Goal: Information Seeking & Learning: Learn about a topic

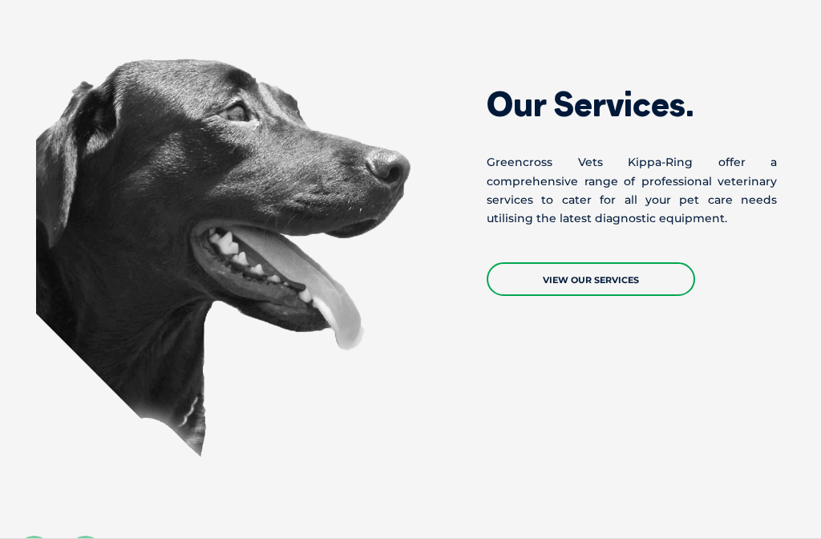
scroll to position [1435, 0]
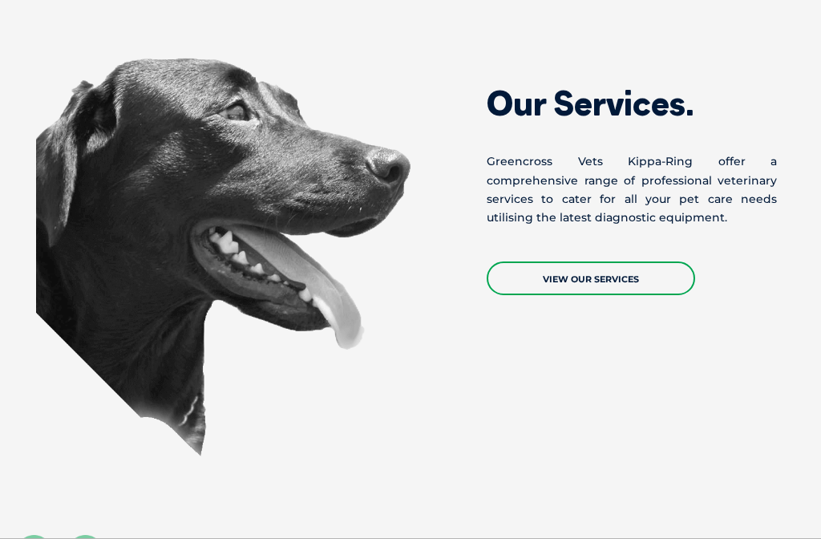
click at [633, 261] on link "View Our Services" at bounding box center [591, 278] width 208 height 34
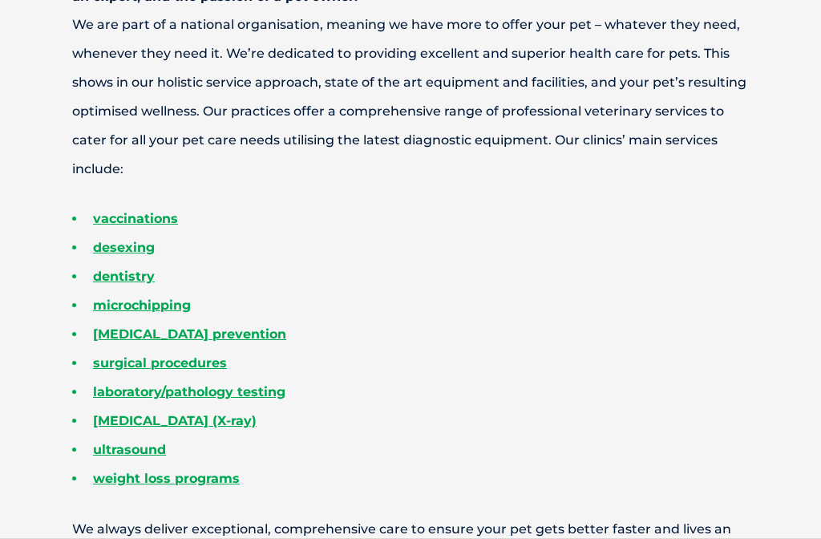
scroll to position [560, 0]
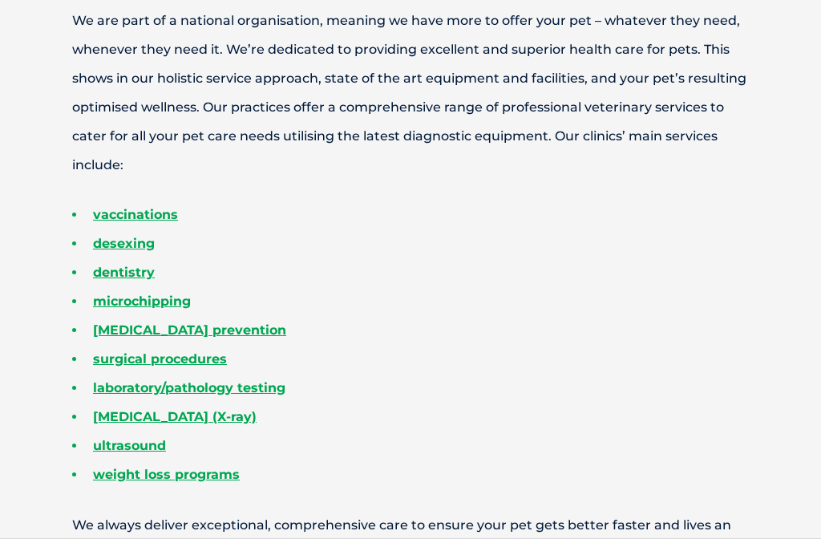
click at [152, 240] on link "desexing" at bounding box center [124, 243] width 62 height 15
